Goal: Task Accomplishment & Management: Manage account settings

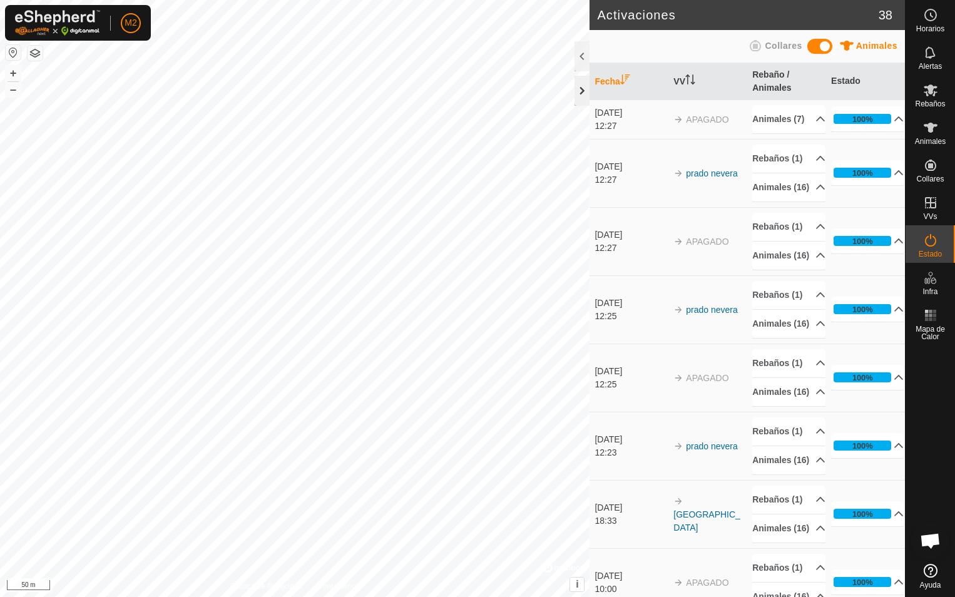
click at [580, 91] on div at bounding box center [581, 91] width 15 height 30
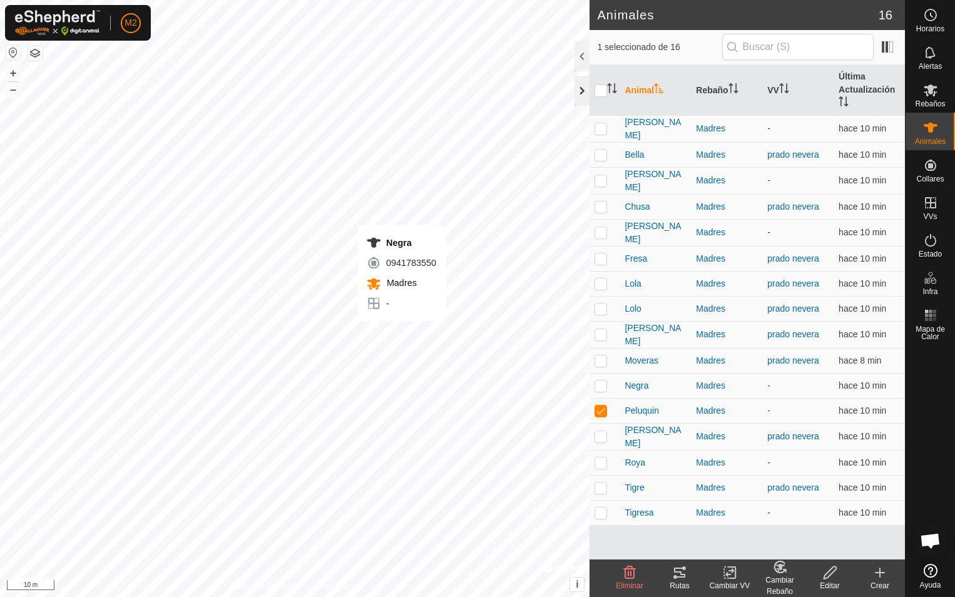
checkbox input "true"
checkbox input "false"
